Goal: Entertainment & Leisure: Consume media (video, audio)

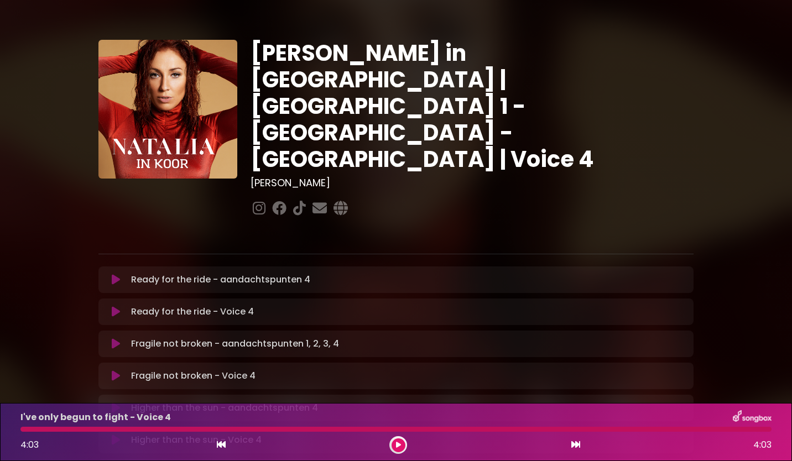
click at [114, 306] on icon at bounding box center [116, 311] width 8 height 11
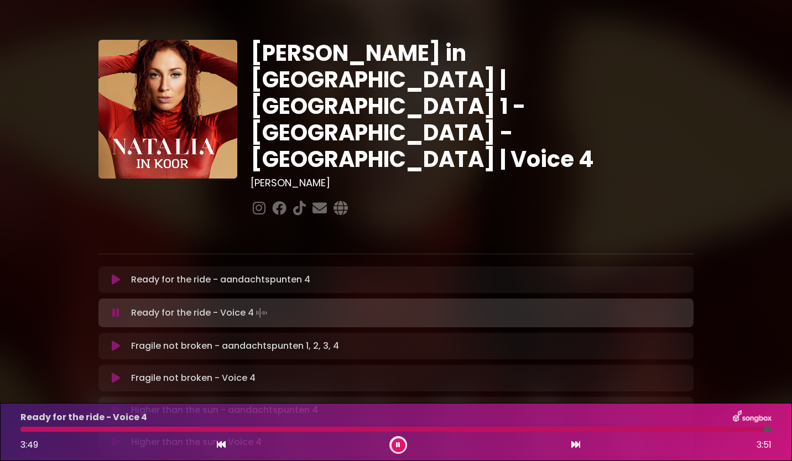
click at [114, 373] on icon at bounding box center [116, 378] width 8 height 11
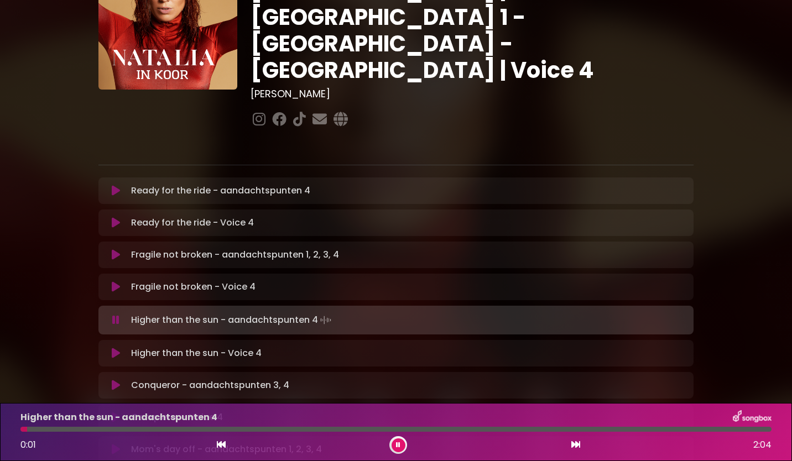
scroll to position [111, 0]
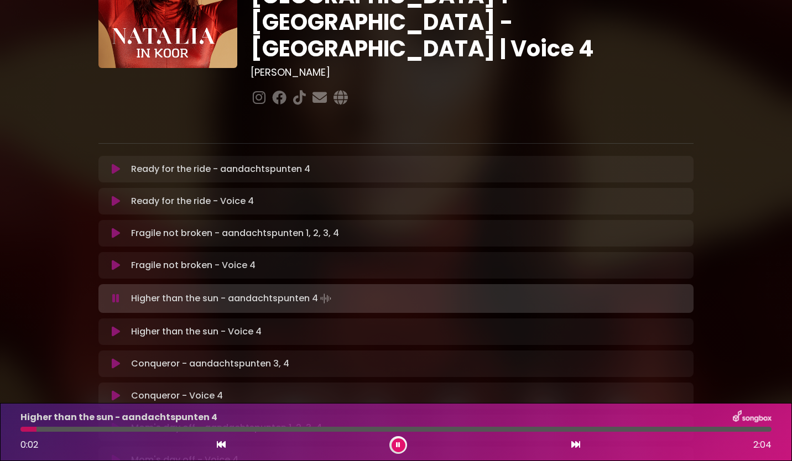
drag, startPoint x: 117, startPoint y: 292, endPoint x: 162, endPoint y: 292, distance: 45.3
click at [117, 326] on icon at bounding box center [116, 331] width 8 height 11
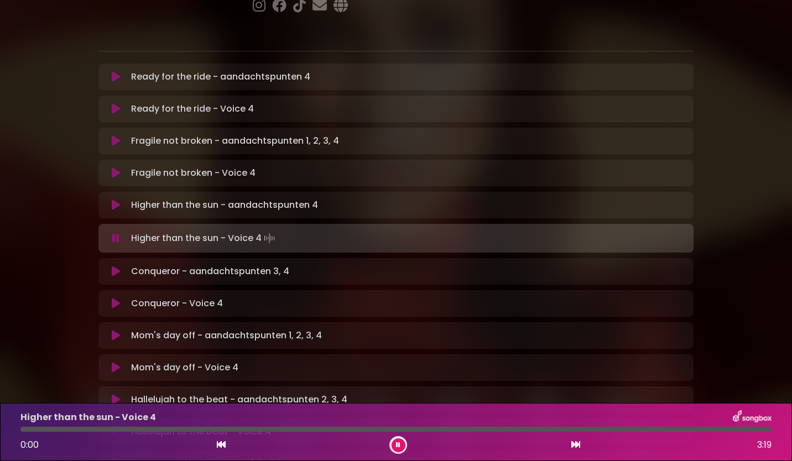
scroll to position [387, 0]
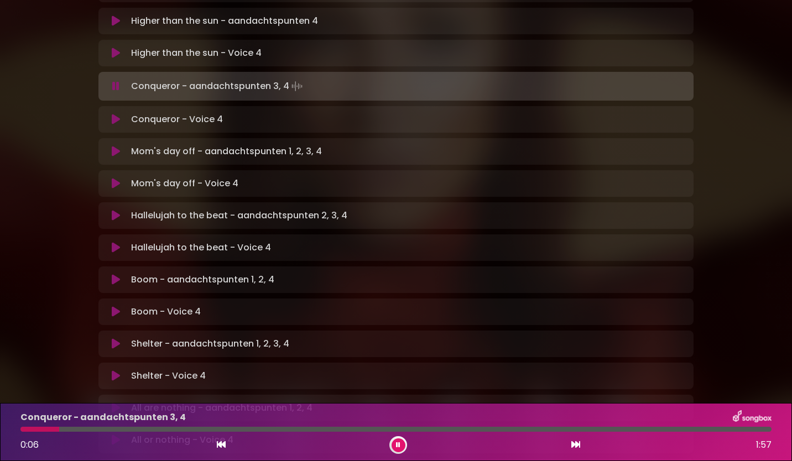
click at [117, 114] on icon at bounding box center [116, 119] width 8 height 11
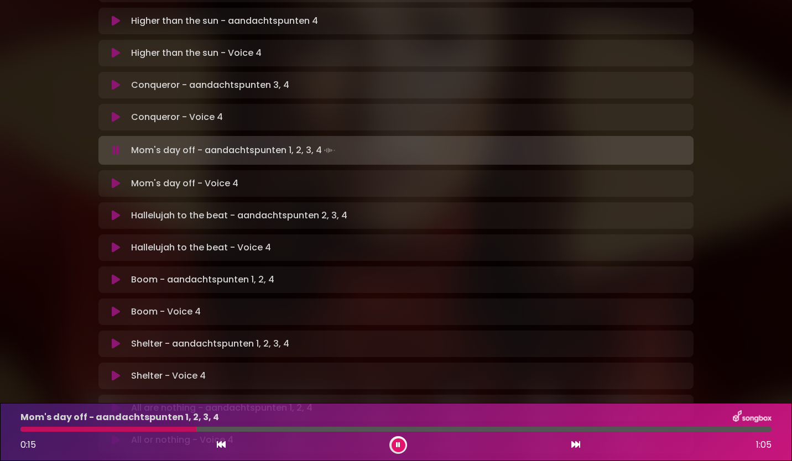
click at [113, 178] on icon at bounding box center [116, 183] width 8 height 11
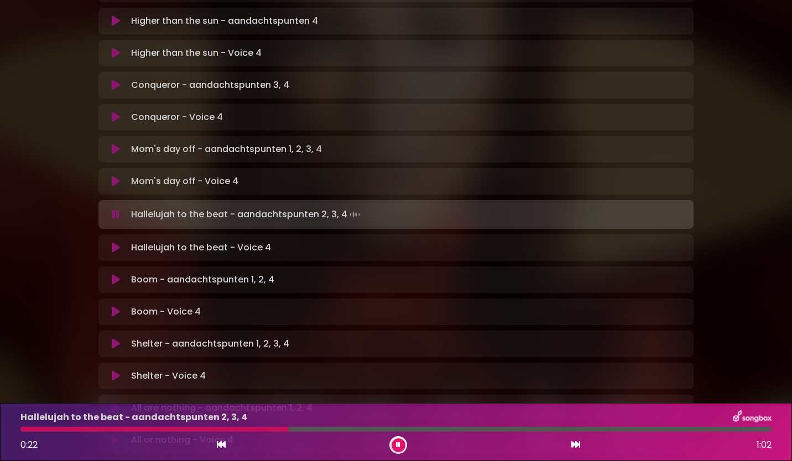
click at [114, 242] on icon at bounding box center [116, 247] width 8 height 11
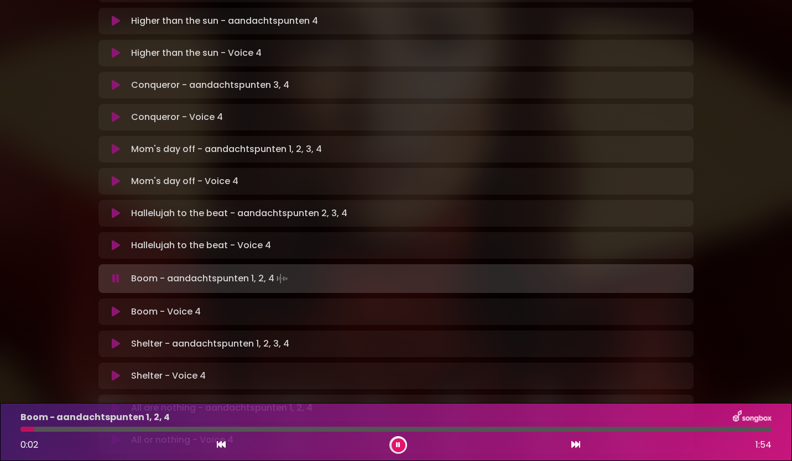
click at [115, 306] on icon at bounding box center [116, 311] width 8 height 11
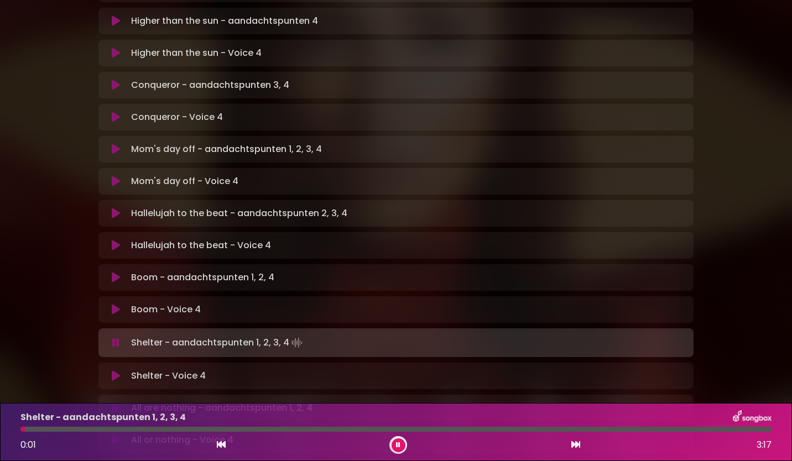
scroll to position [442, 0]
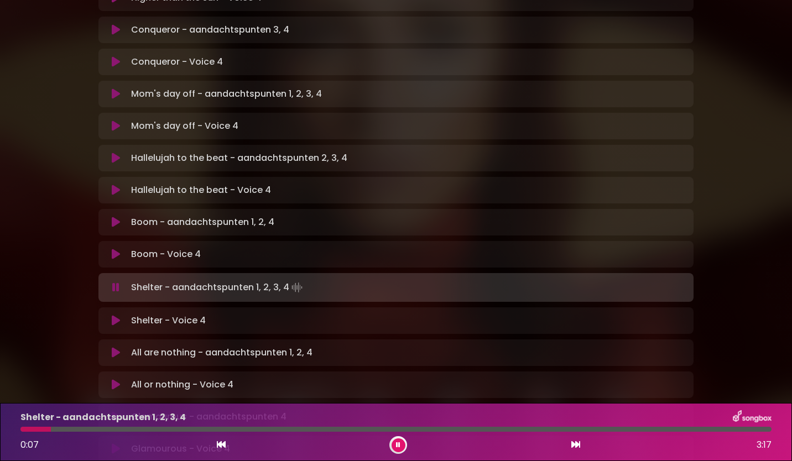
click at [117, 315] on icon at bounding box center [116, 320] width 8 height 11
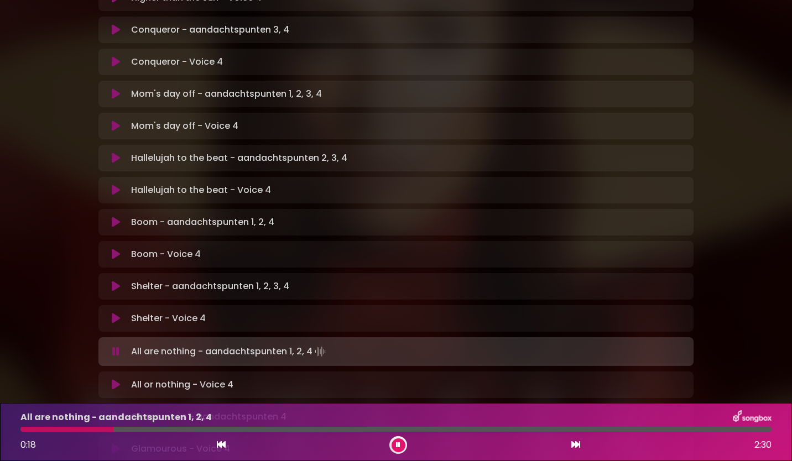
click at [113, 379] on icon at bounding box center [116, 384] width 8 height 11
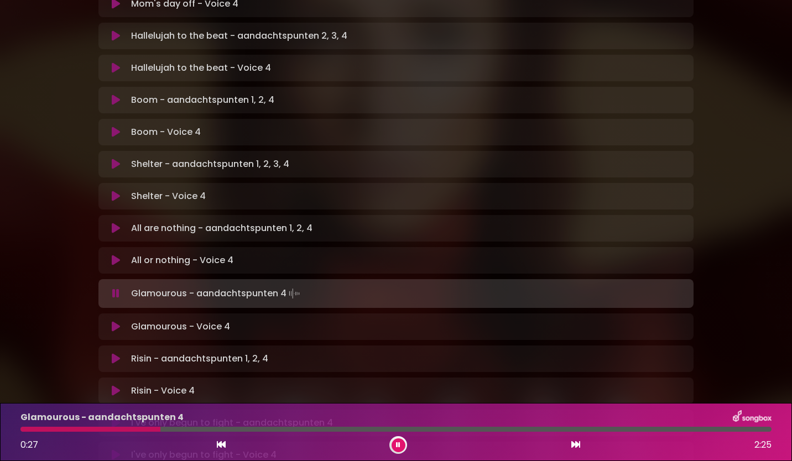
scroll to position [608, 0]
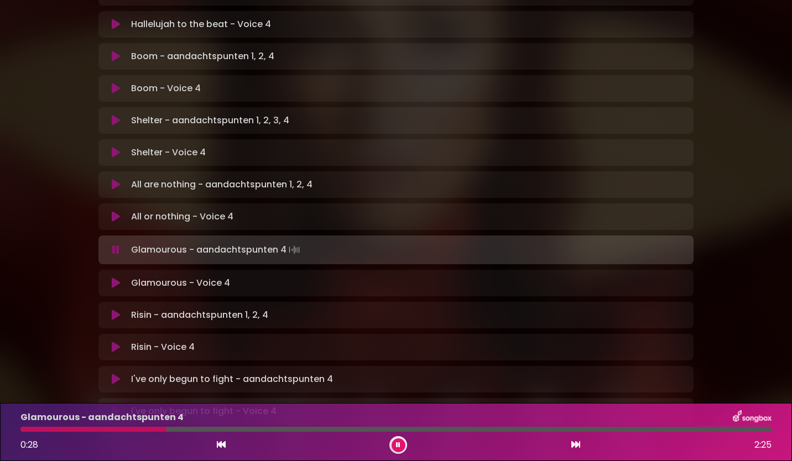
click at [114, 278] on icon at bounding box center [116, 283] width 8 height 11
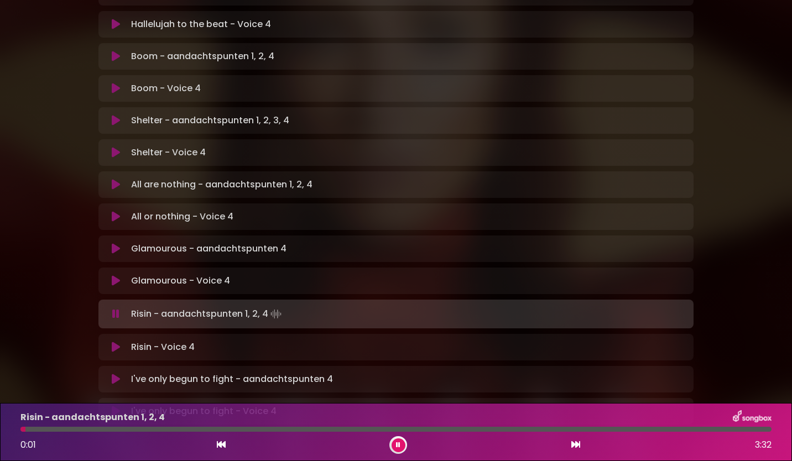
click at [398, 443] on icon at bounding box center [398, 445] width 4 height 7
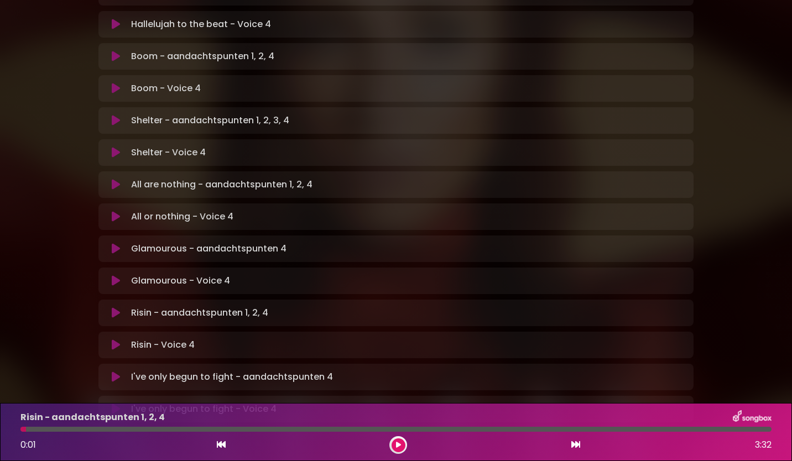
click at [116, 339] on icon at bounding box center [116, 344] width 8 height 11
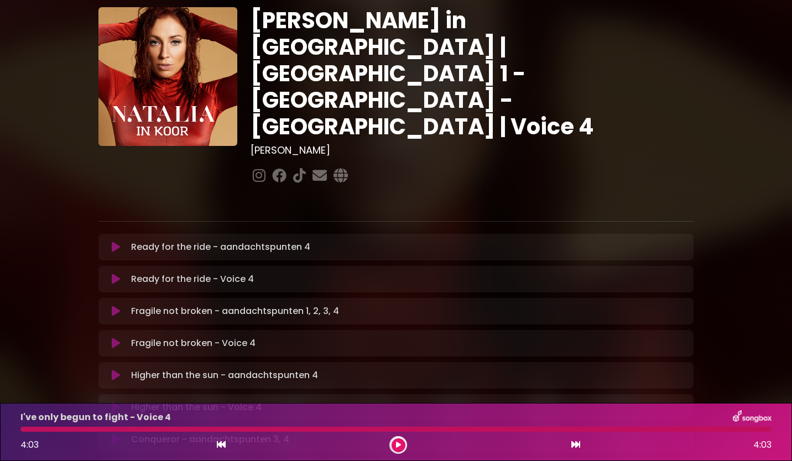
scroll to position [0, 0]
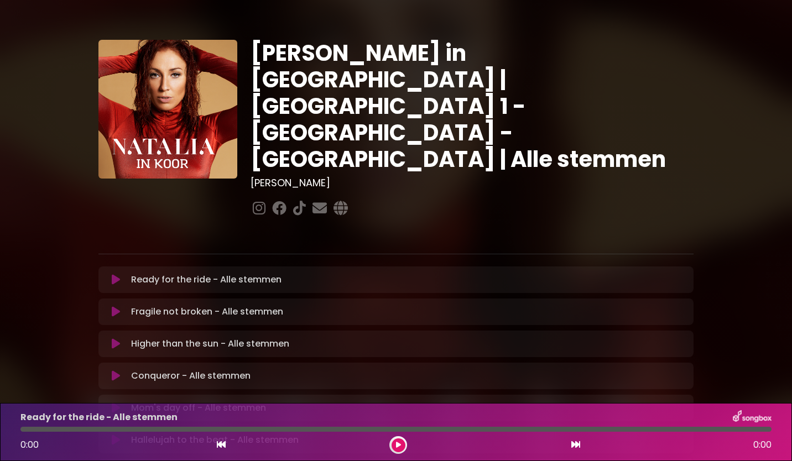
drag, startPoint x: 115, startPoint y: 241, endPoint x: 125, endPoint y: 231, distance: 13.7
click at [115, 274] on icon at bounding box center [116, 279] width 8 height 11
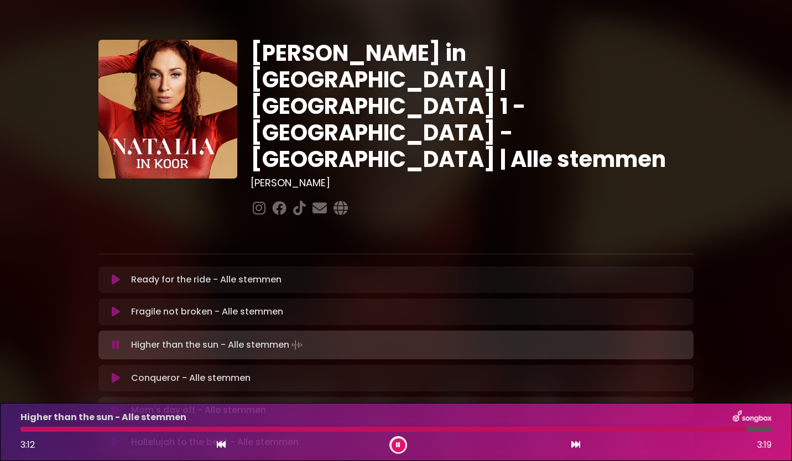
click at [398, 448] on button at bounding box center [398, 445] width 14 height 14
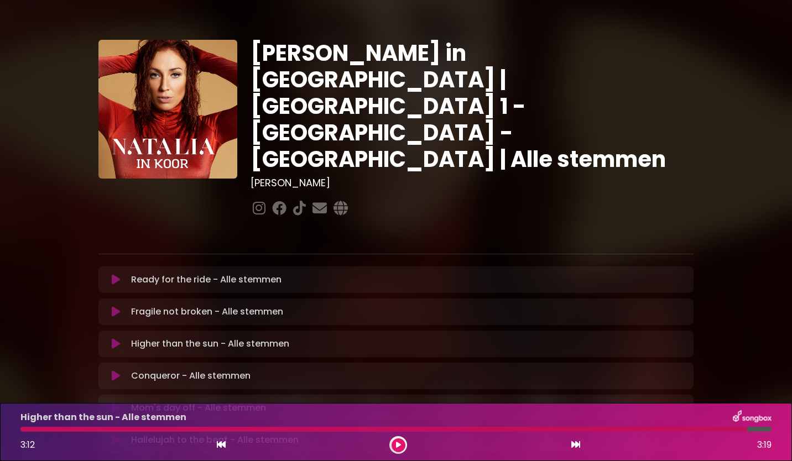
drag, startPoint x: 397, startPoint y: 447, endPoint x: 406, endPoint y: 440, distance: 11.4
click at [397, 447] on icon at bounding box center [398, 445] width 5 height 7
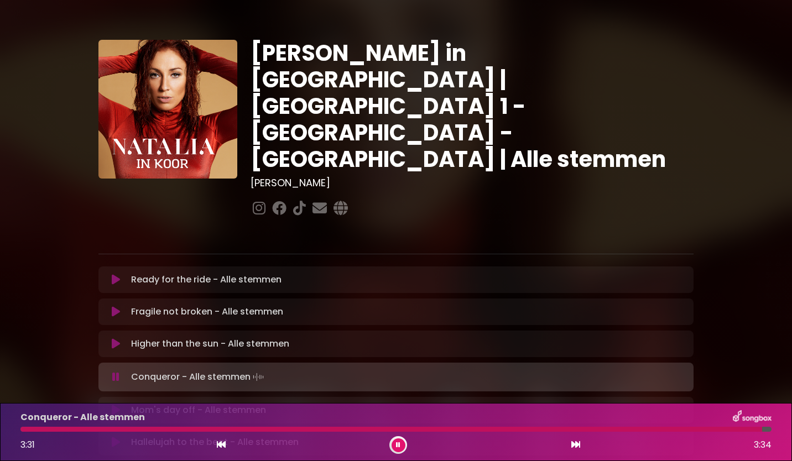
click at [399, 446] on icon at bounding box center [398, 445] width 4 height 7
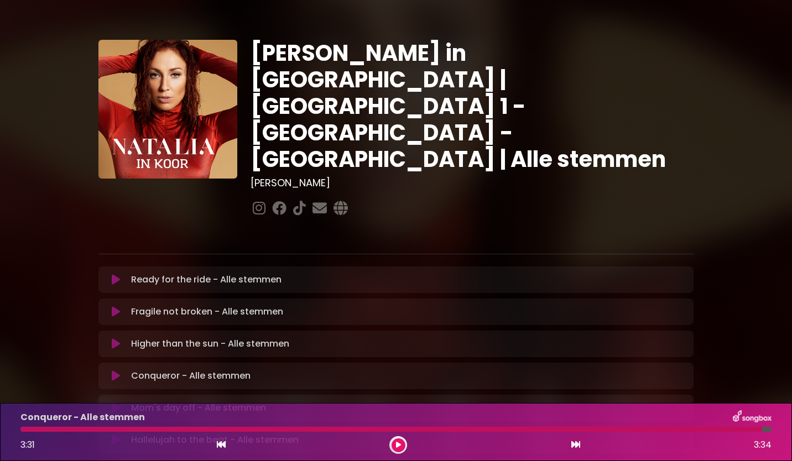
click at [397, 443] on icon at bounding box center [398, 445] width 5 height 7
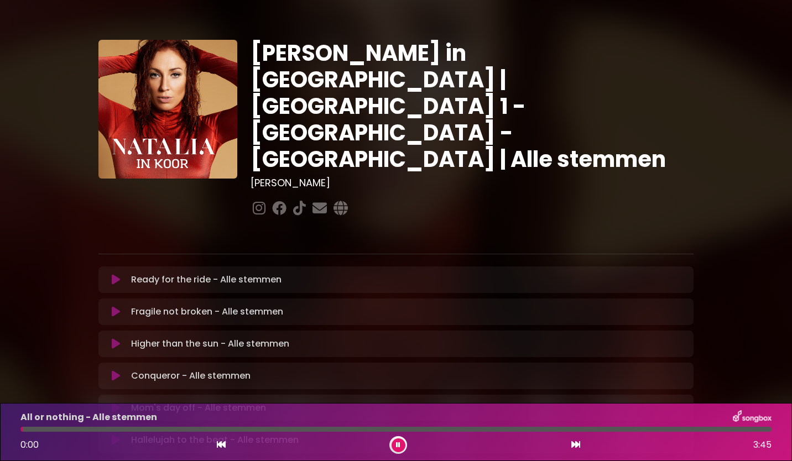
click at [397, 450] on button at bounding box center [398, 445] width 14 height 14
click at [401, 445] on button at bounding box center [398, 445] width 14 height 14
